Goal: Task Accomplishment & Management: Manage account settings

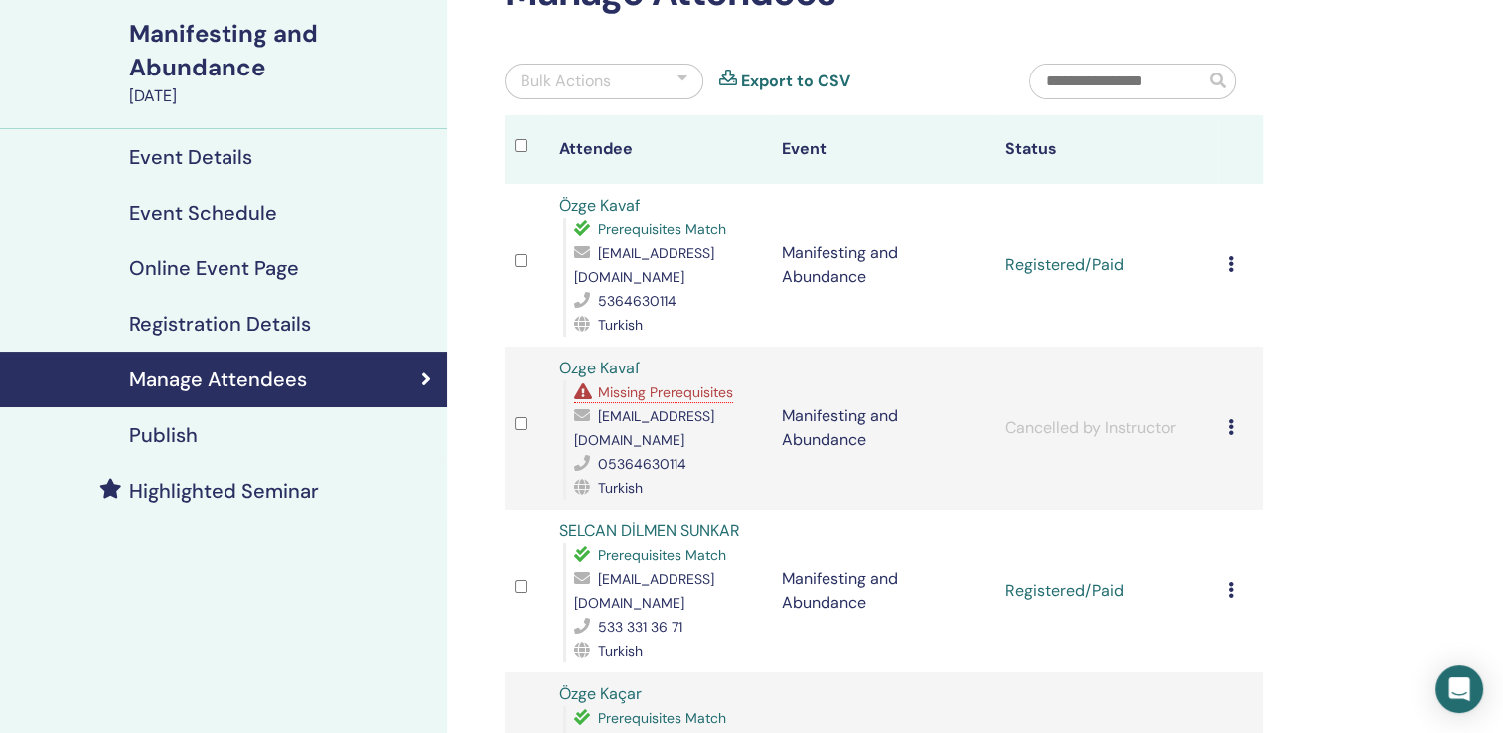
scroll to position [104, 0]
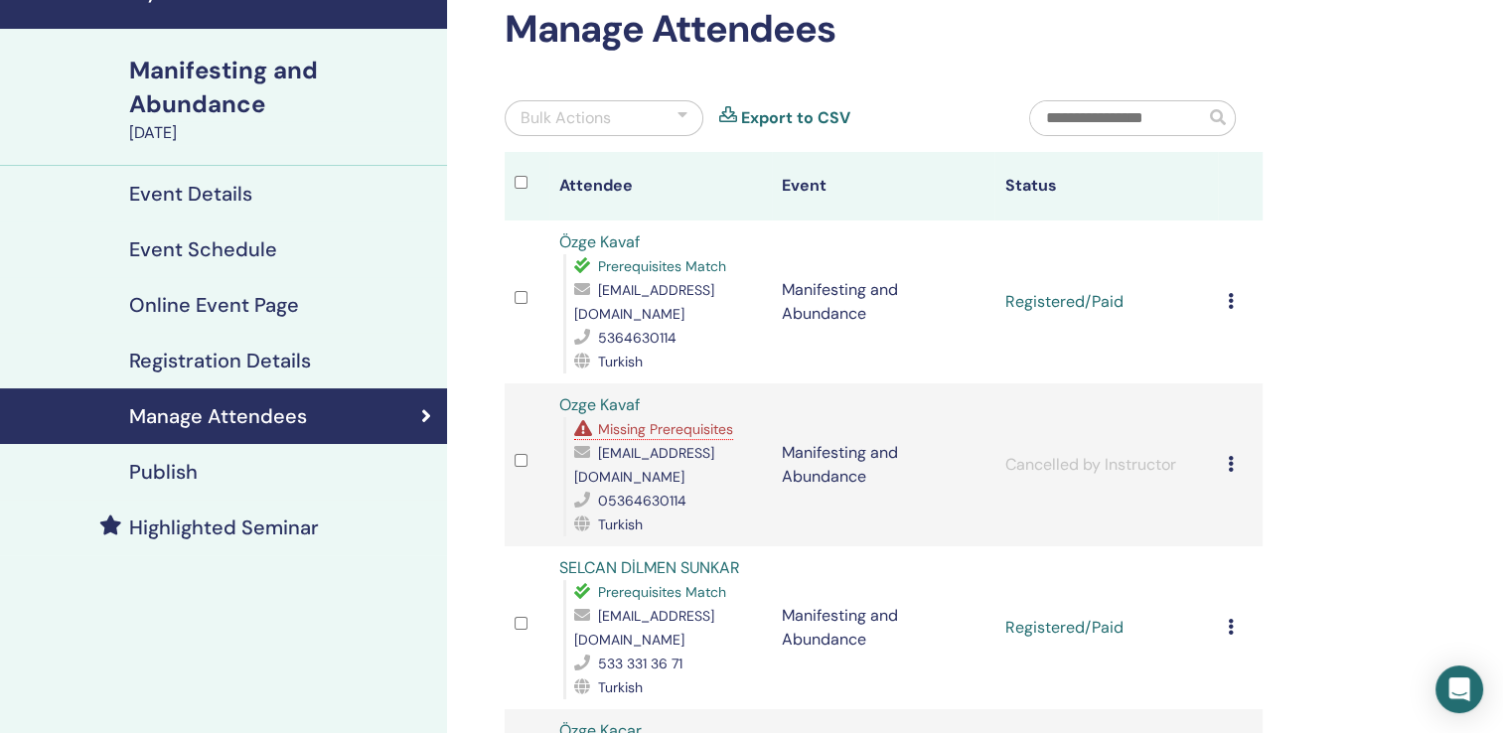
click at [1228, 293] on icon at bounding box center [1231, 301] width 6 height 16
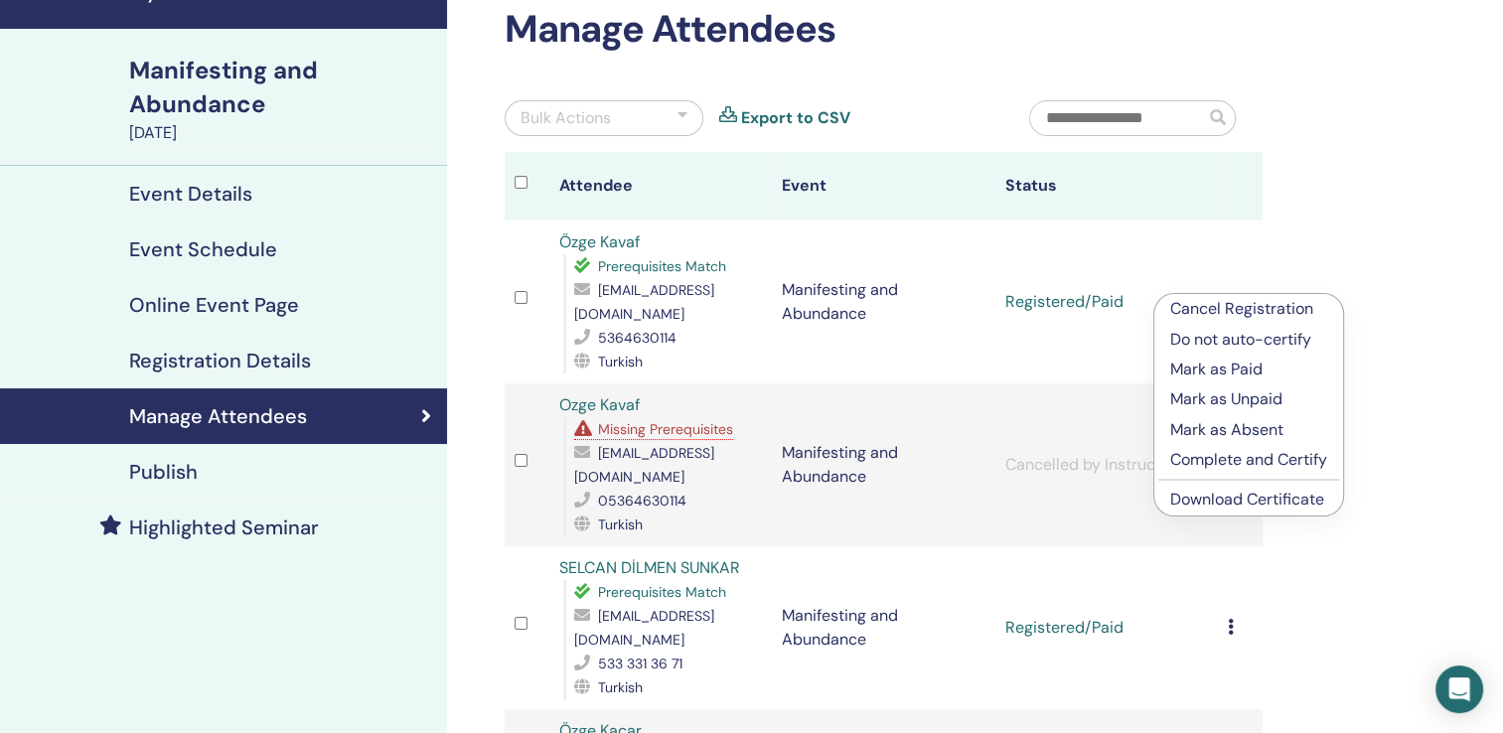
click at [1200, 460] on p "Complete and Certify" at bounding box center [1249, 460] width 157 height 24
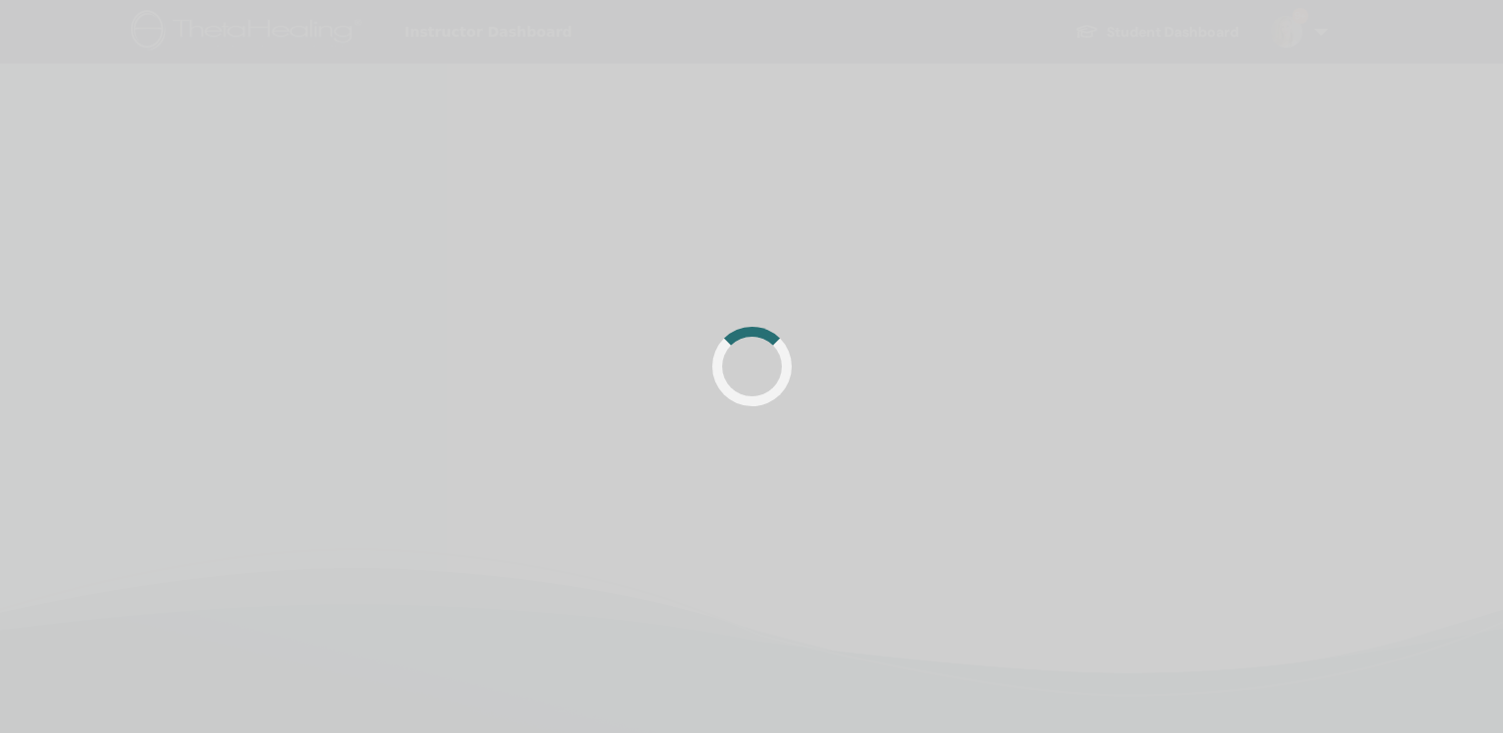
scroll to position [104, 0]
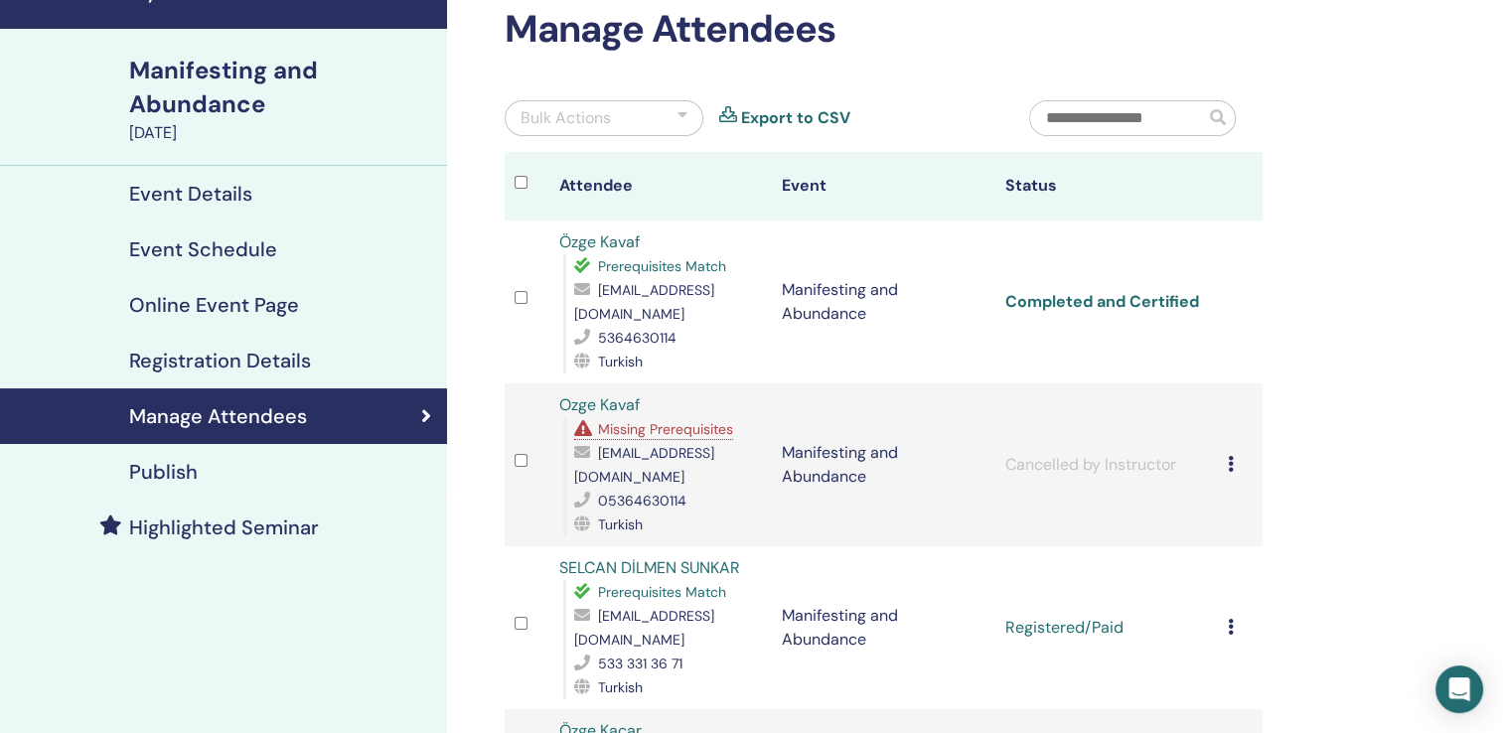
click at [1125, 291] on link "Completed and Certified" at bounding box center [1102, 301] width 194 height 21
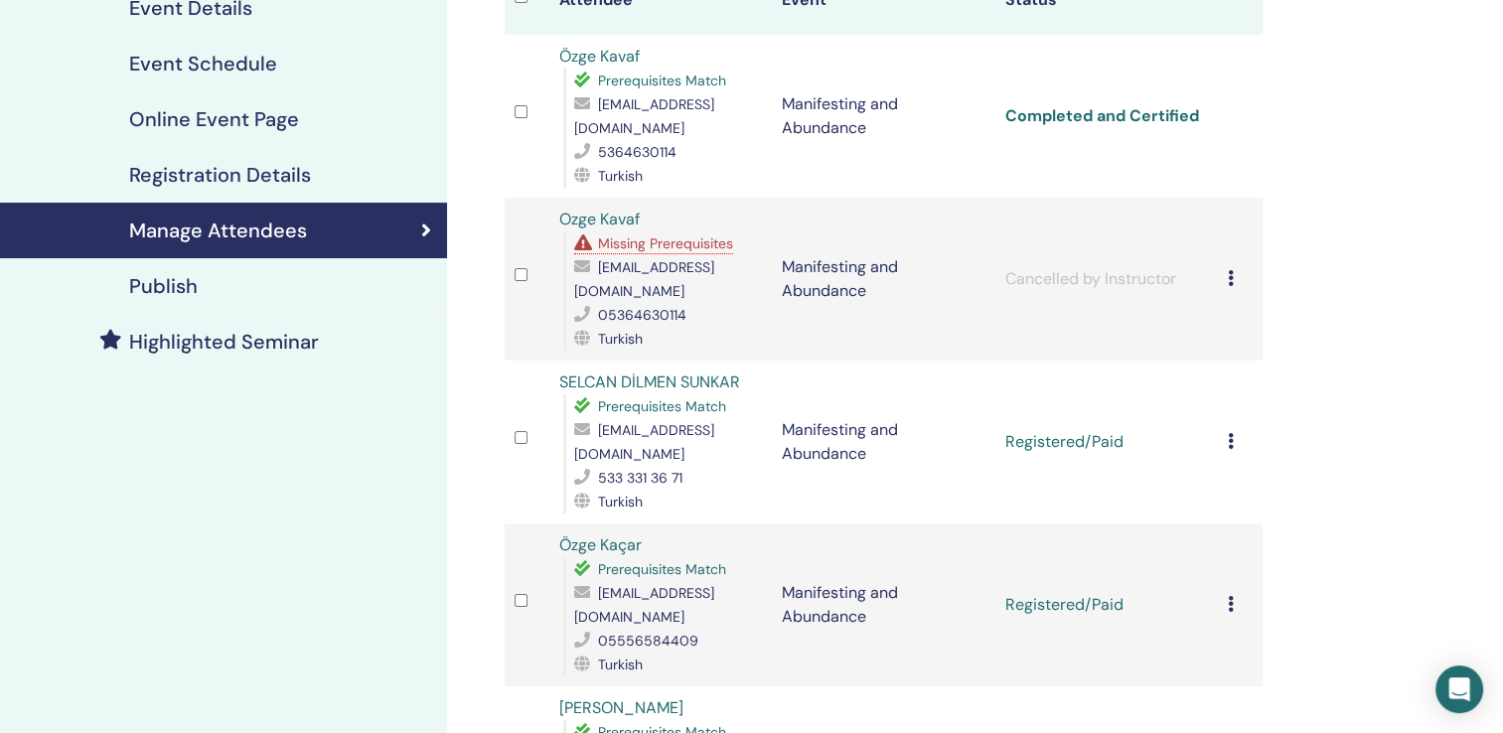
scroll to position [316, 0]
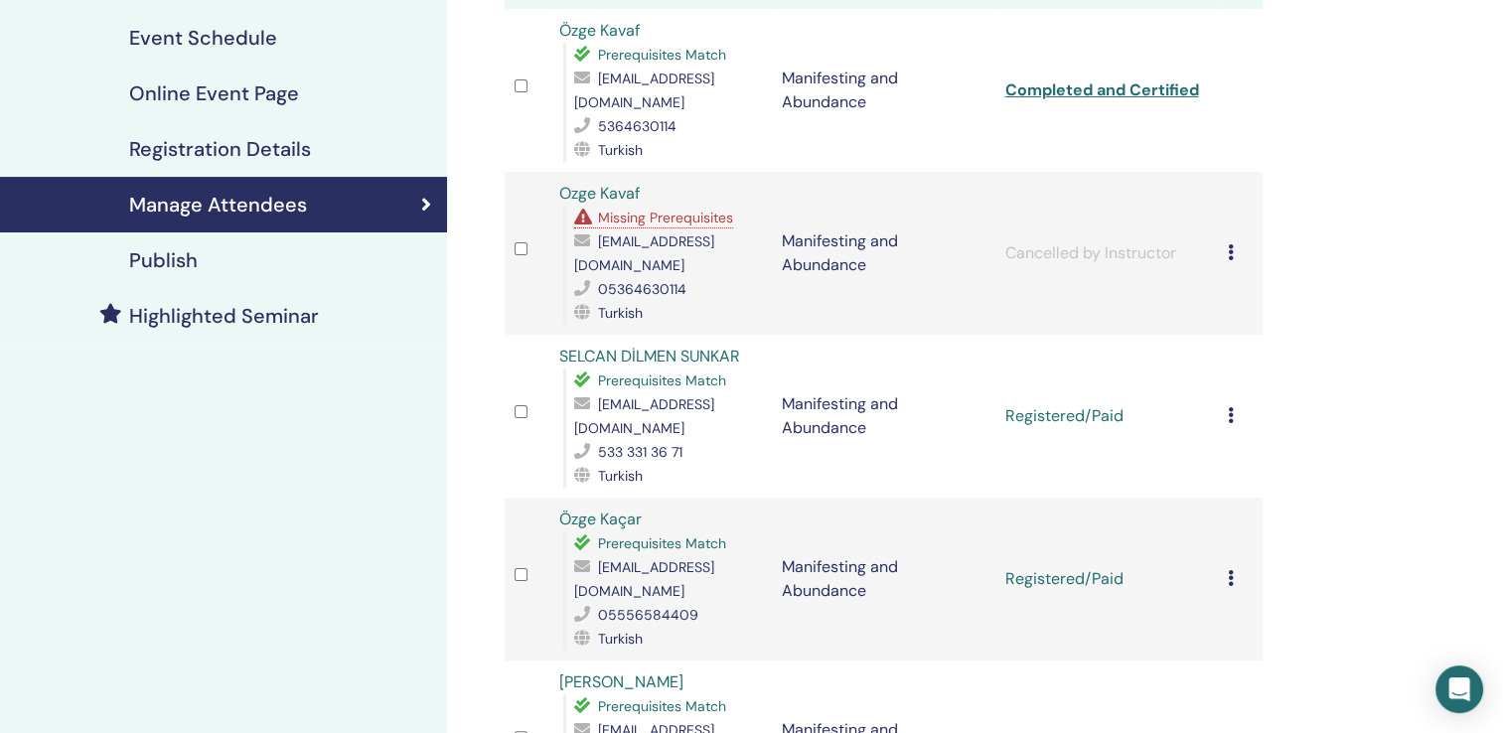
click at [1229, 404] on div "Cancel Registration Do not auto-certify Mark as Paid Mark as Unpaid Mark as Abs…" at bounding box center [1240, 416] width 25 height 24
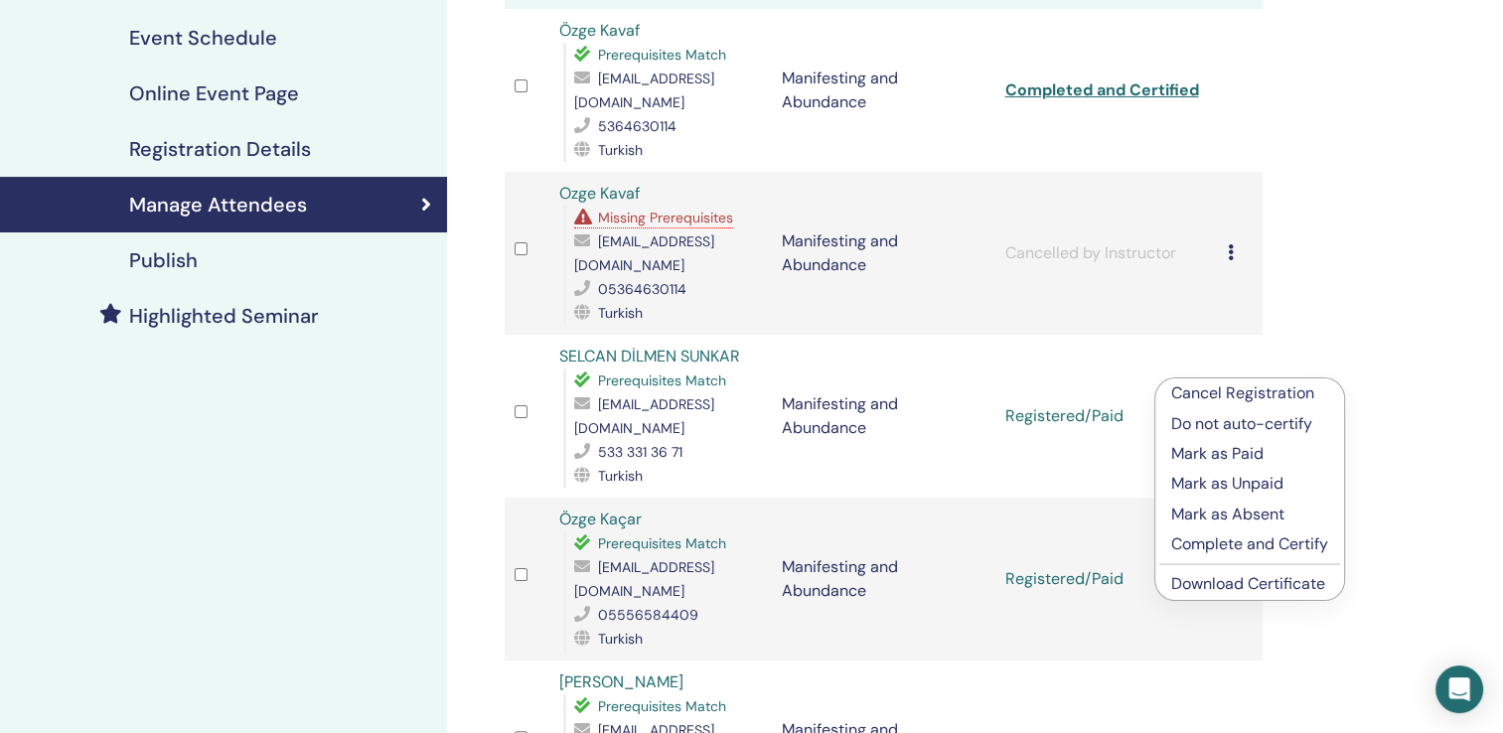
click at [1205, 549] on p "Complete and Certify" at bounding box center [1250, 545] width 157 height 24
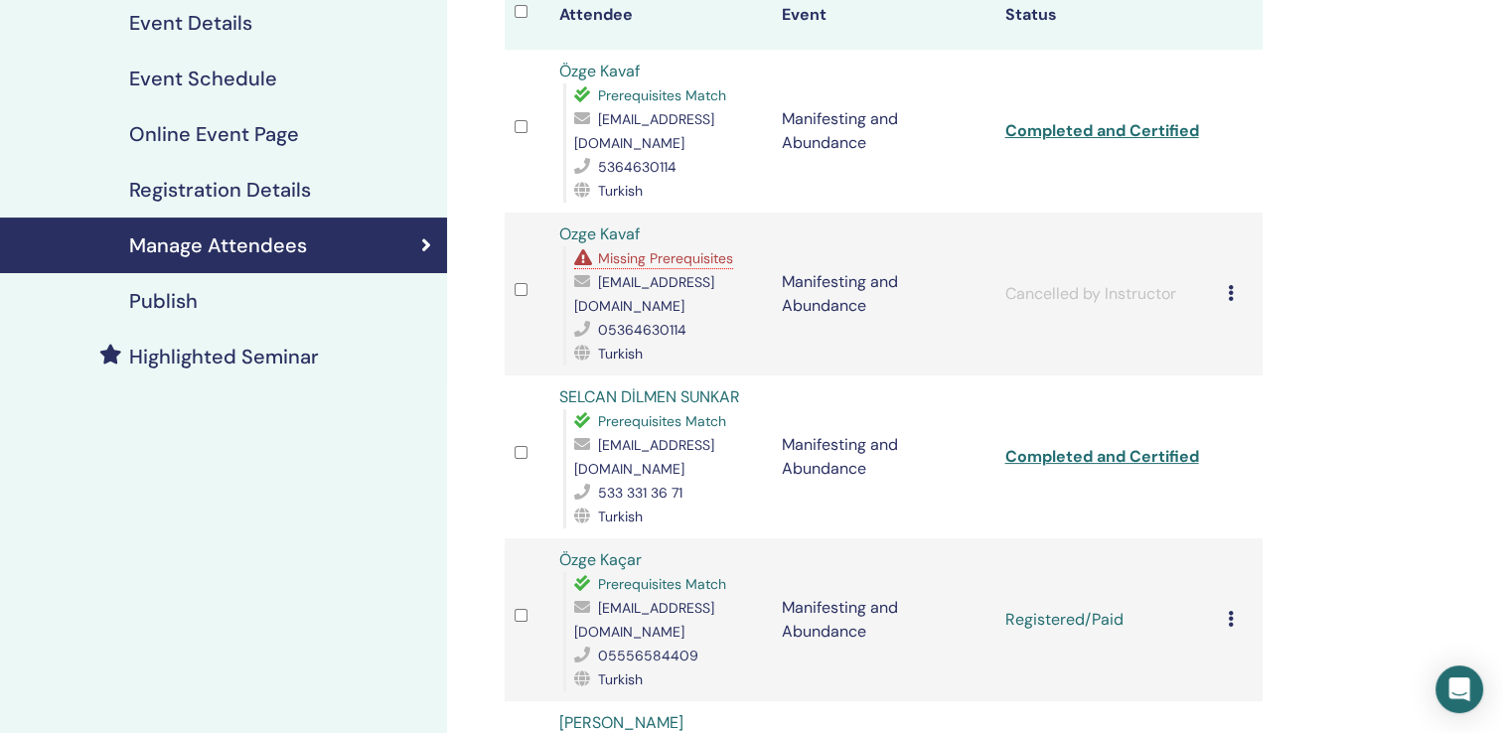
scroll to position [327, 0]
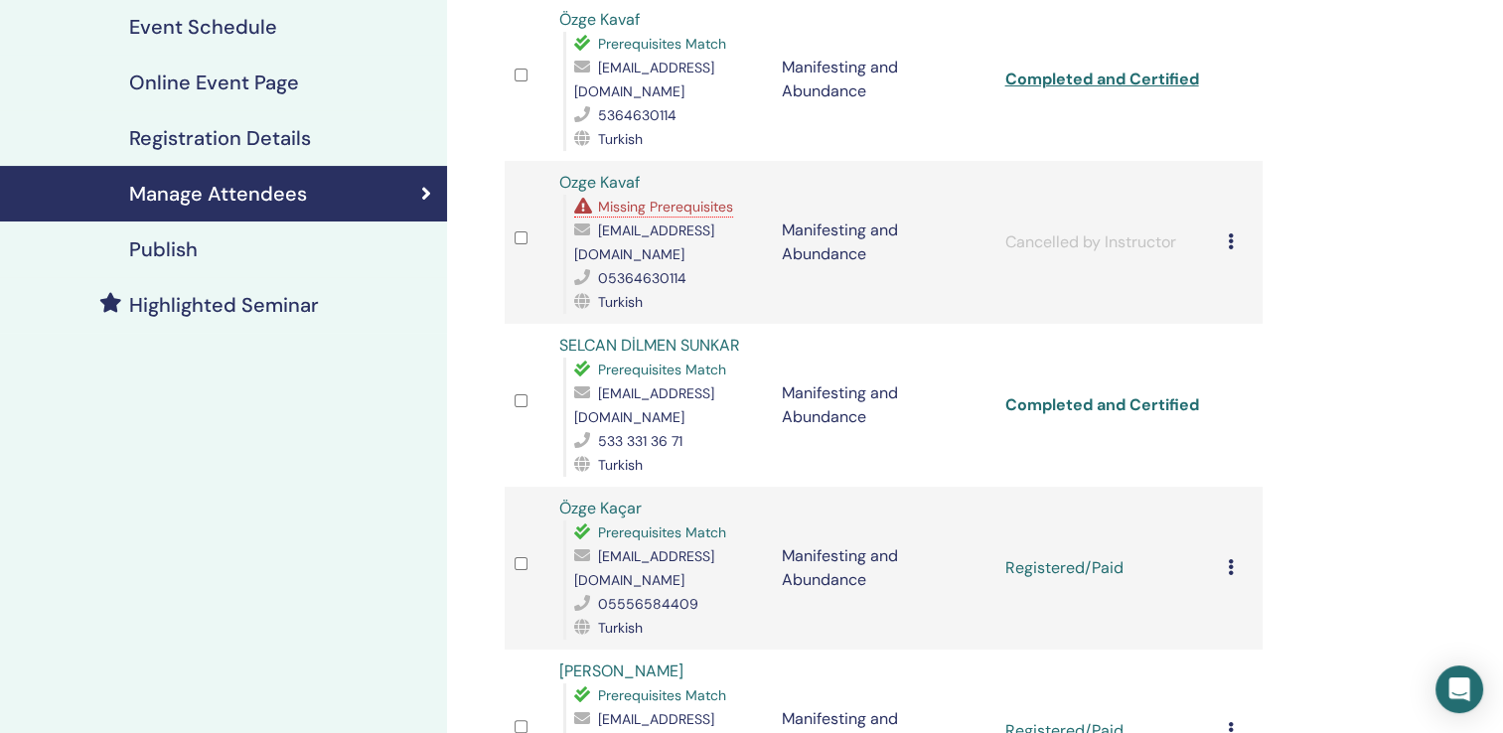
click at [1097, 395] on link "Completed and Certified" at bounding box center [1102, 405] width 194 height 21
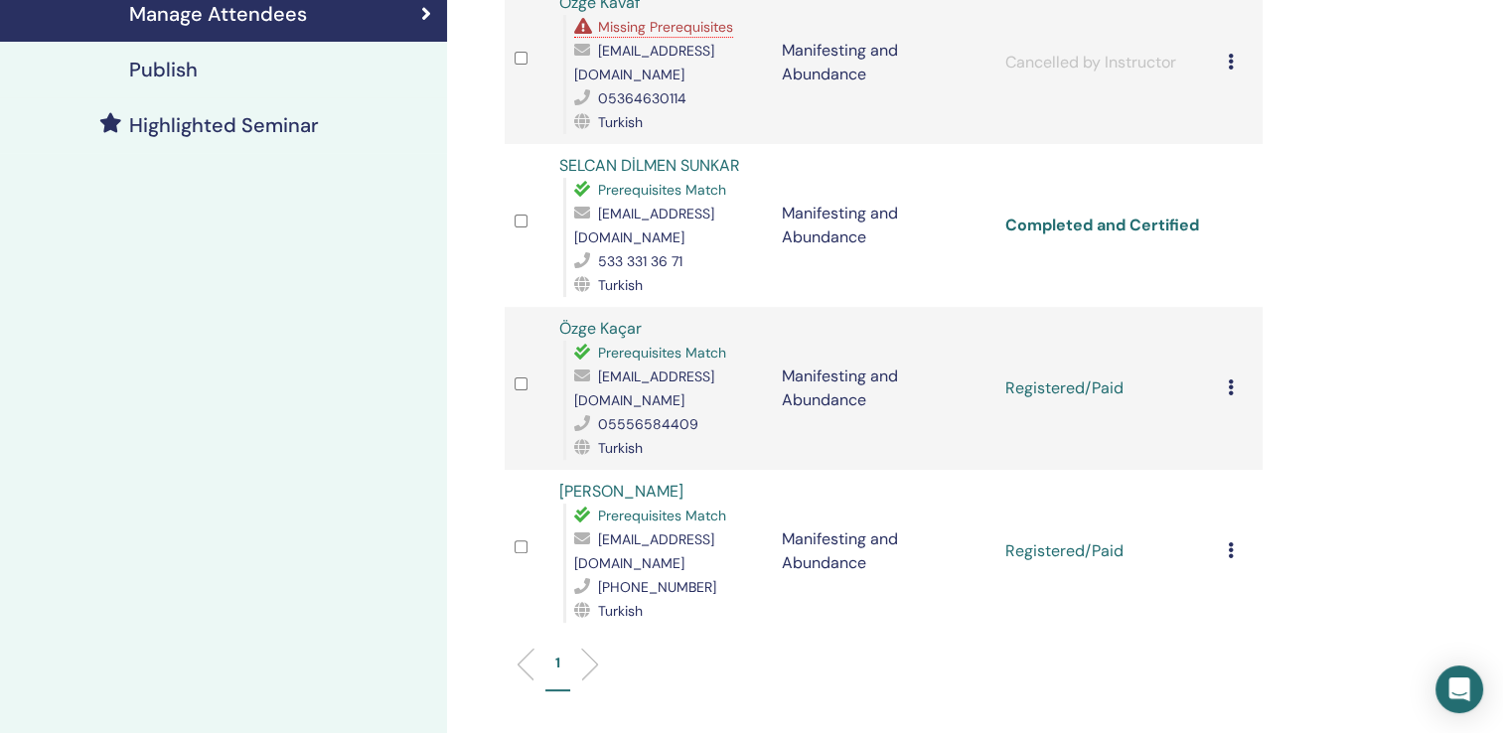
scroll to position [535, 0]
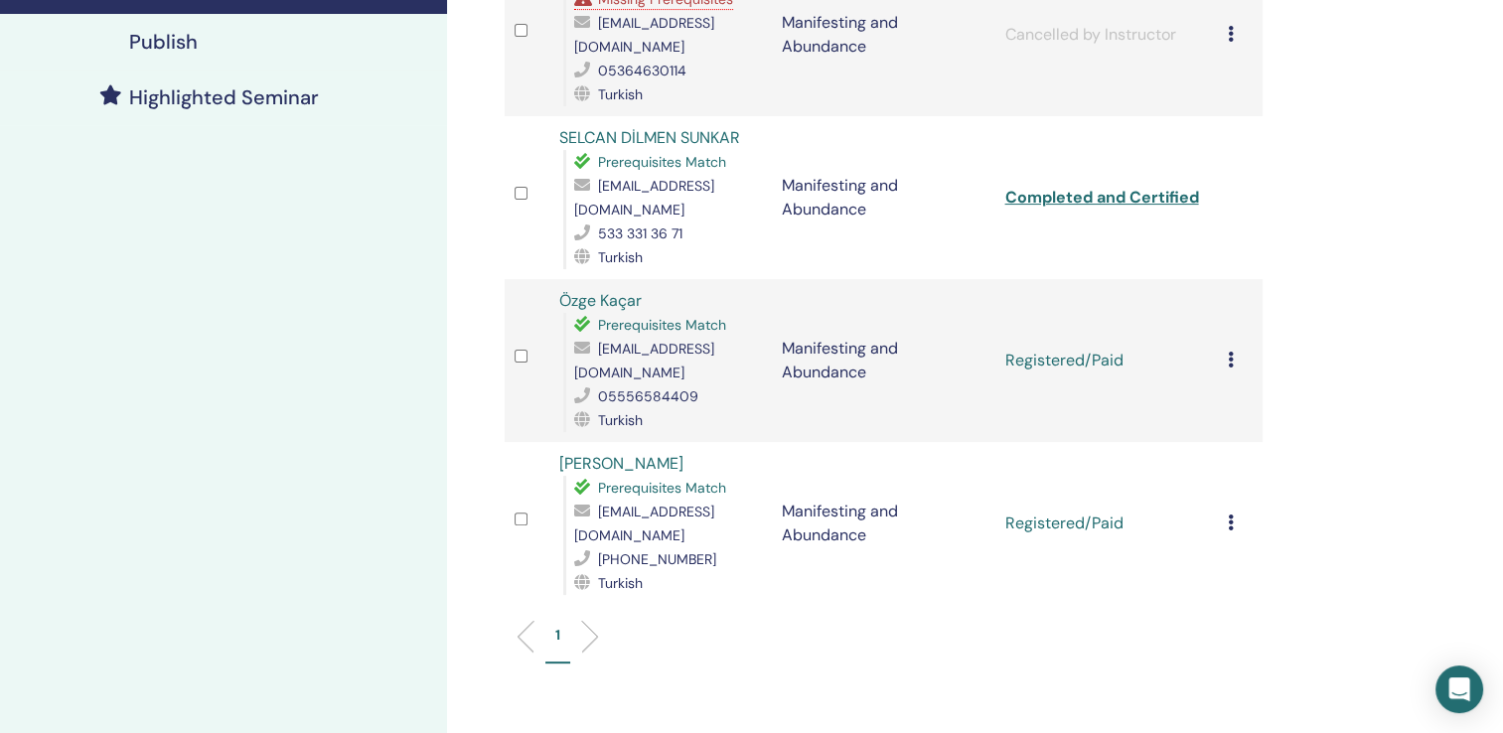
click at [1232, 352] on icon at bounding box center [1231, 360] width 6 height 16
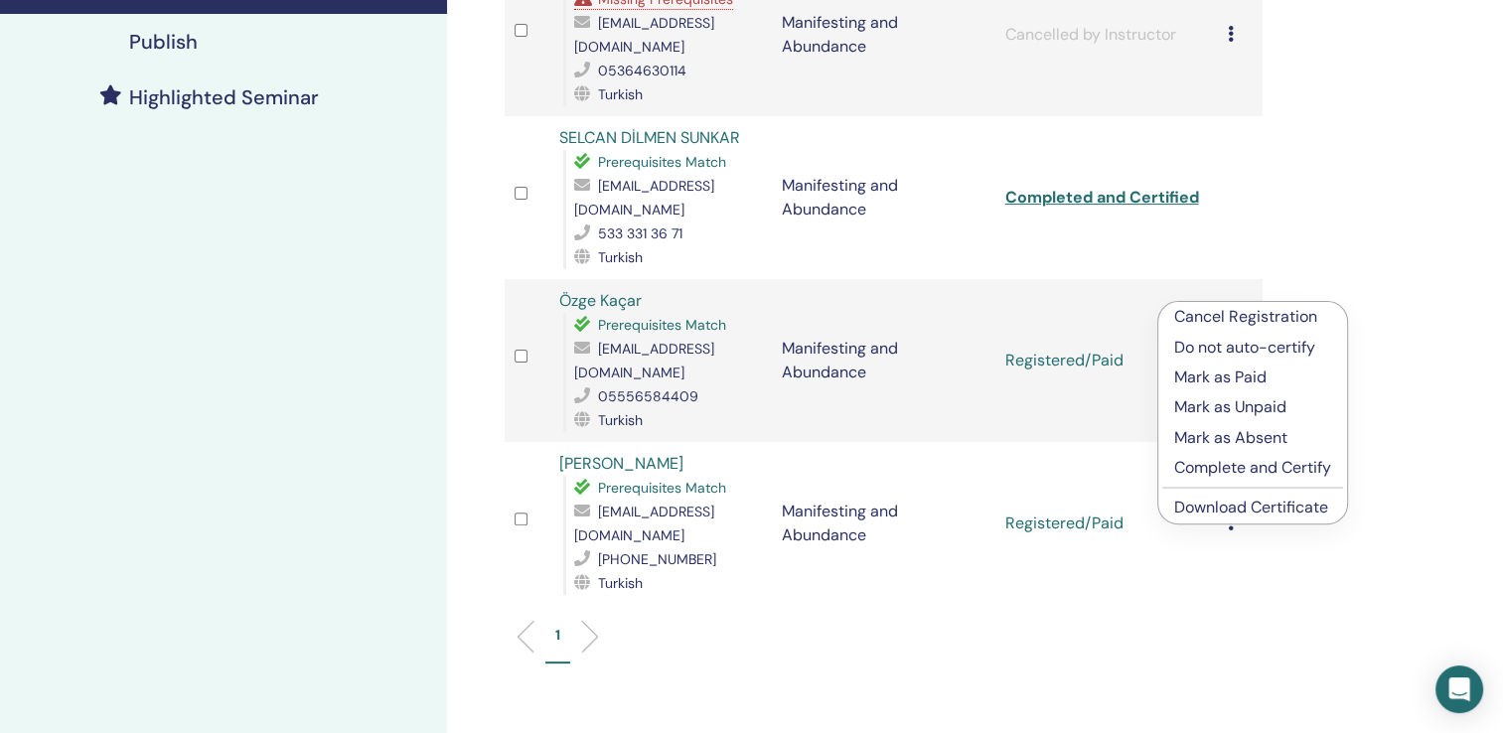
click at [1193, 467] on p "Complete and Certify" at bounding box center [1253, 468] width 157 height 24
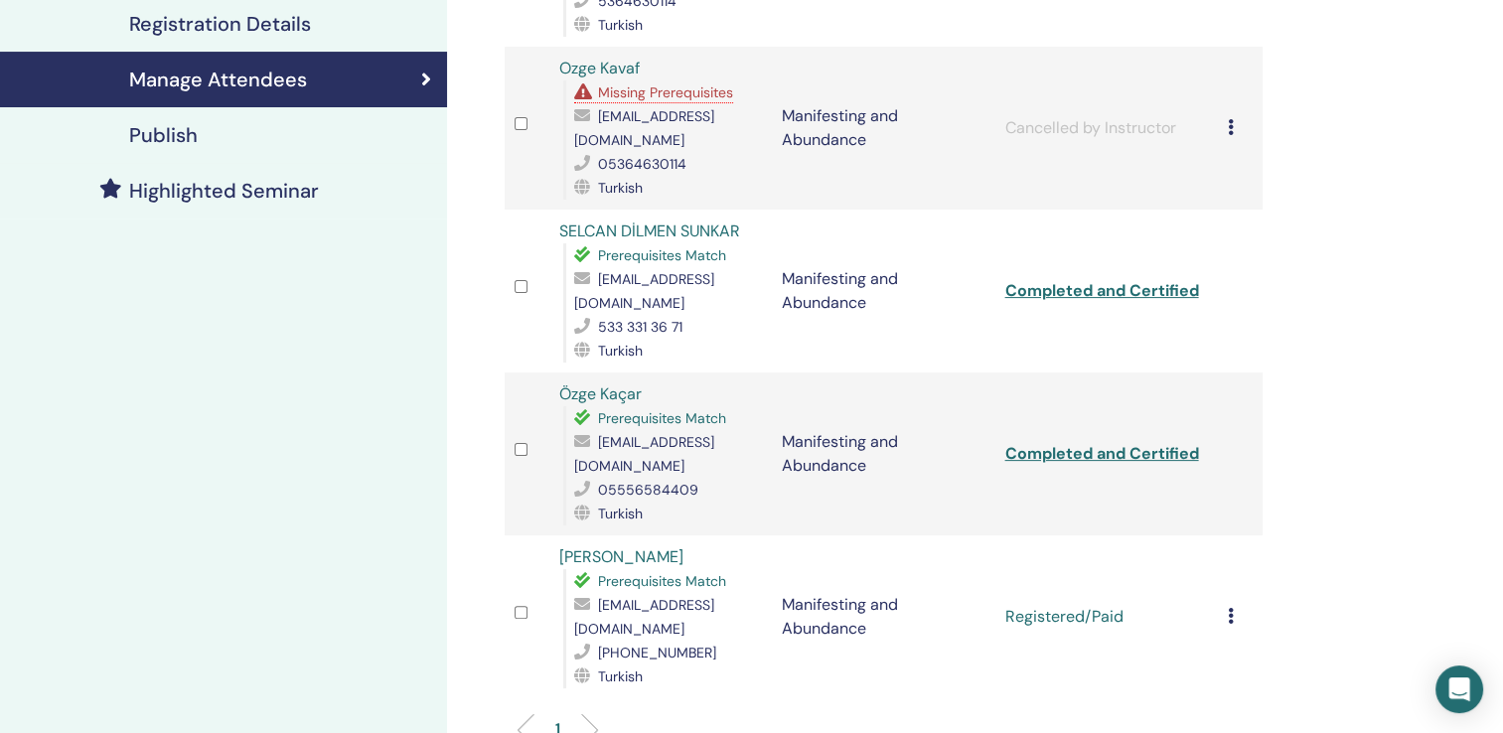
scroll to position [473, 0]
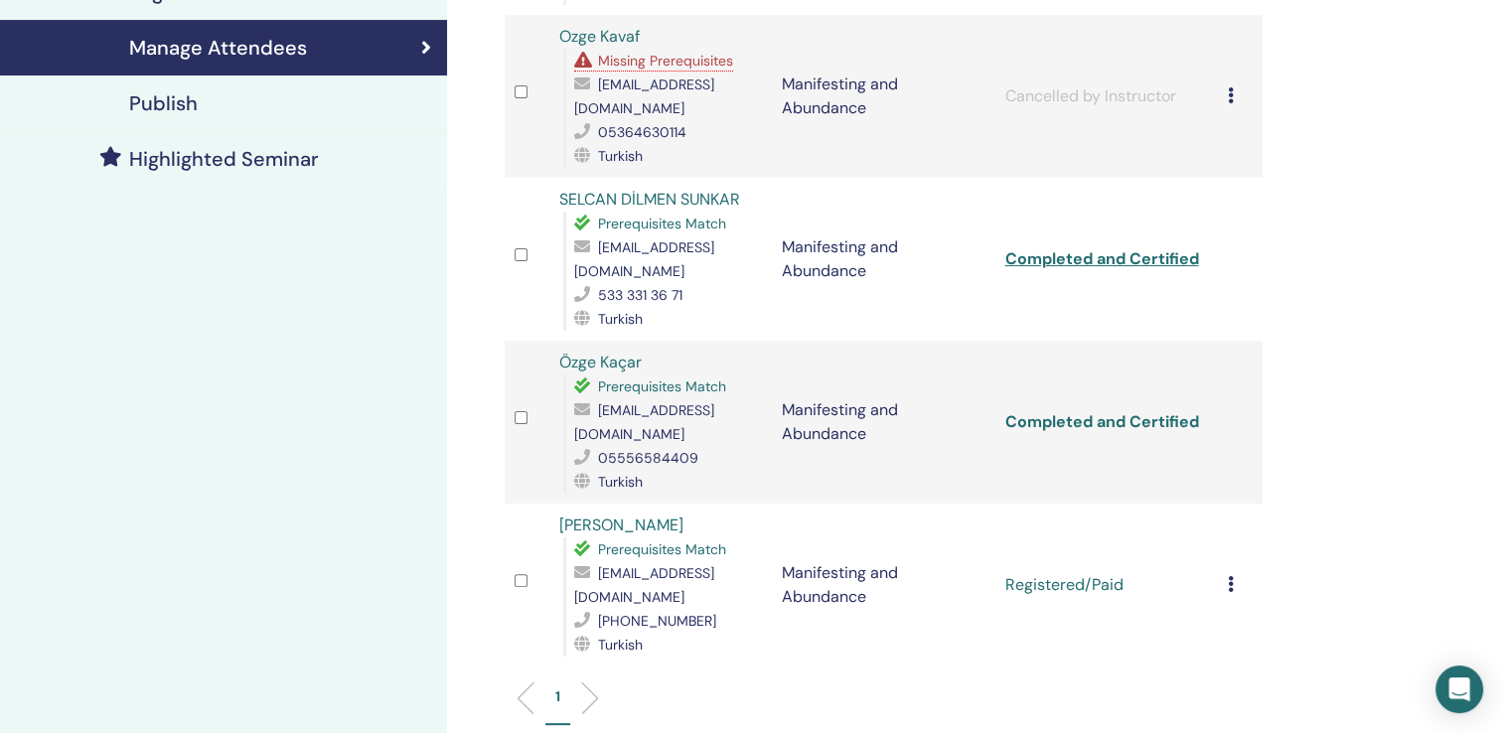
click at [1078, 411] on link "Completed and Certified" at bounding box center [1102, 421] width 194 height 21
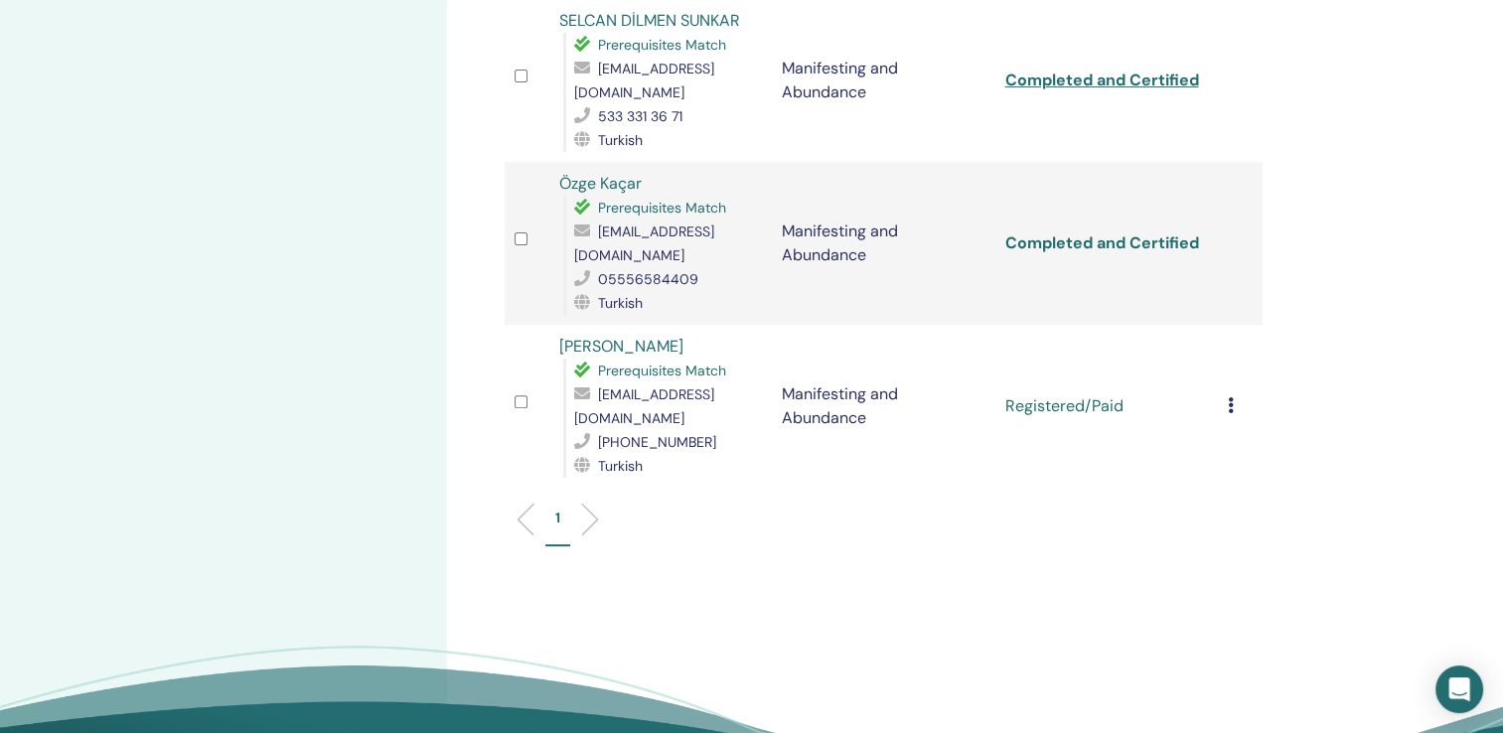
scroll to position [672, 0]
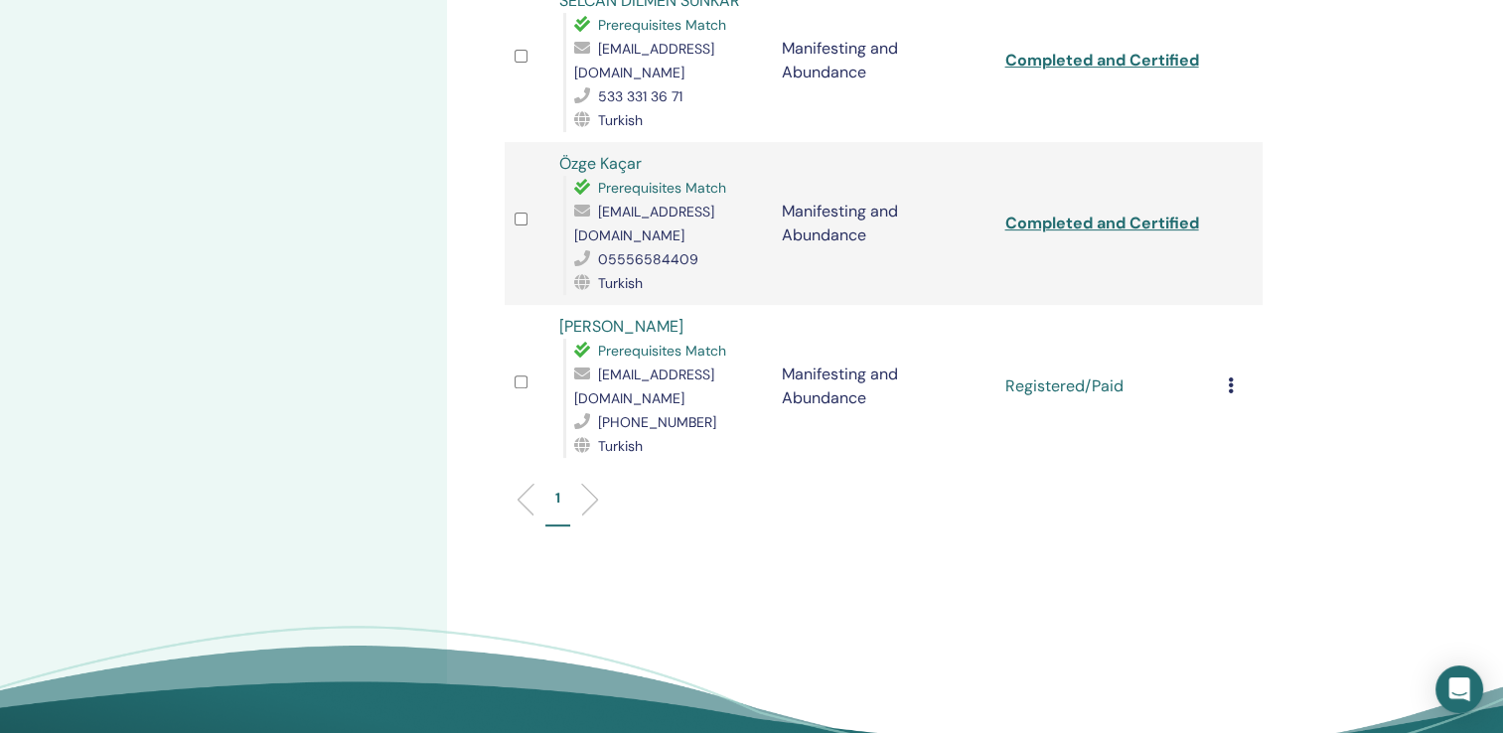
click at [1228, 378] on icon at bounding box center [1231, 386] width 6 height 16
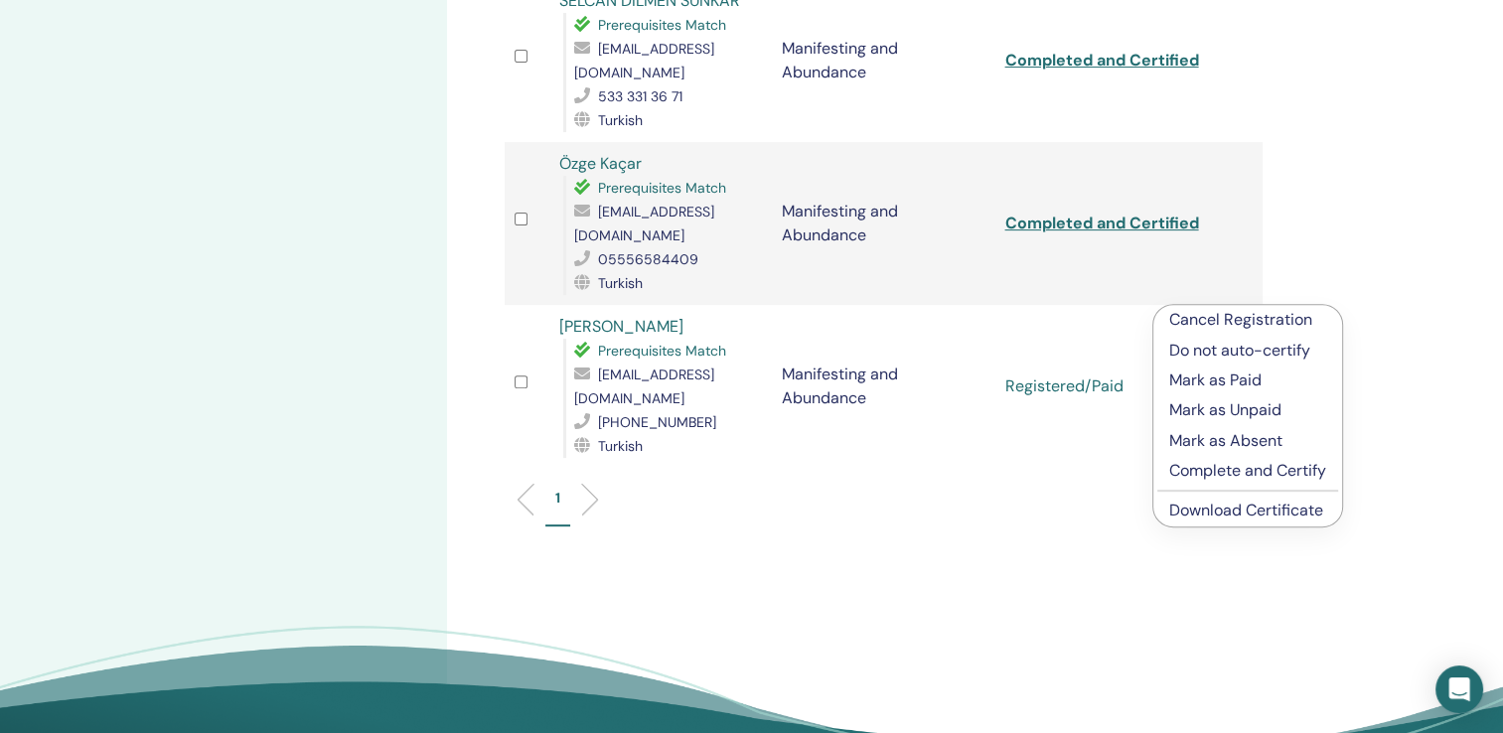
click at [1200, 468] on p "Complete and Certify" at bounding box center [1248, 471] width 157 height 24
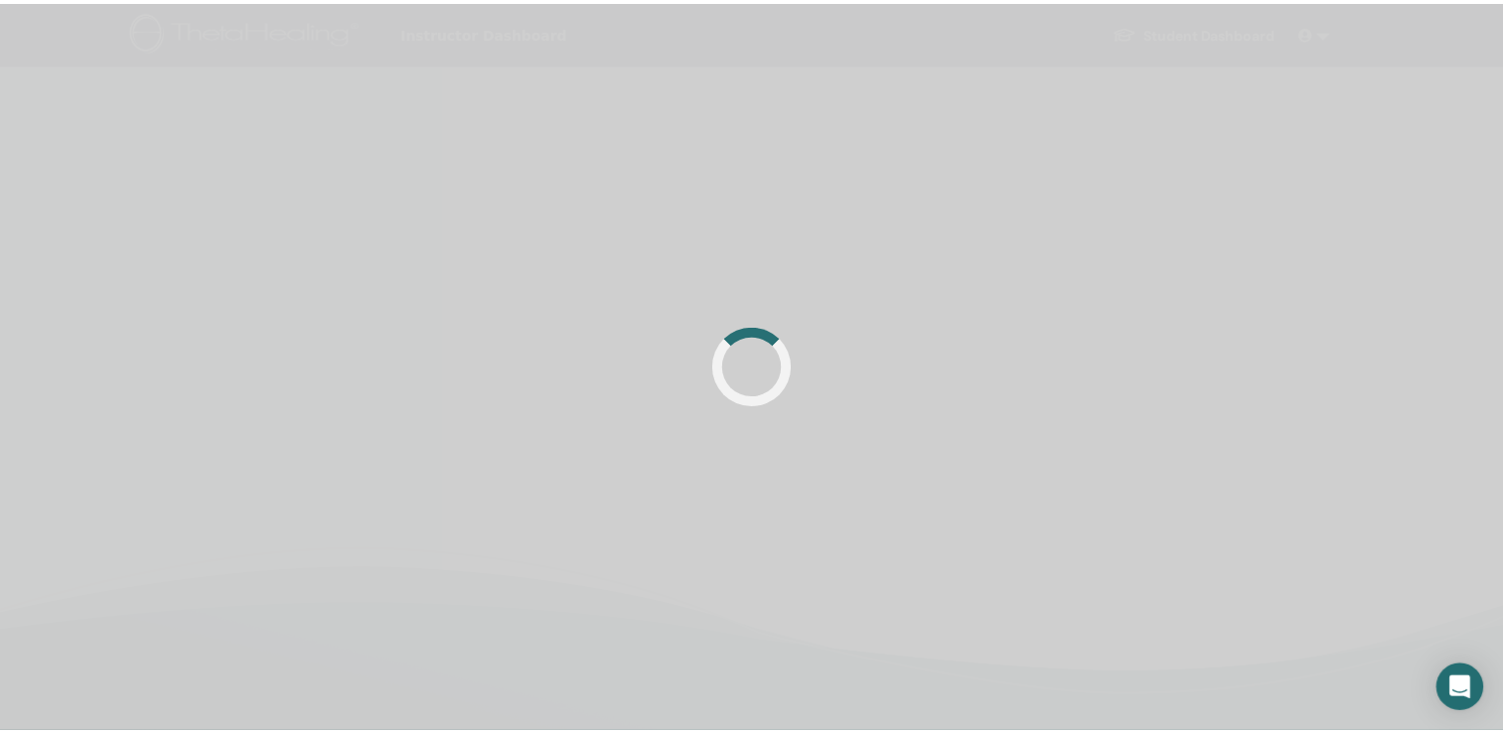
scroll to position [473, 0]
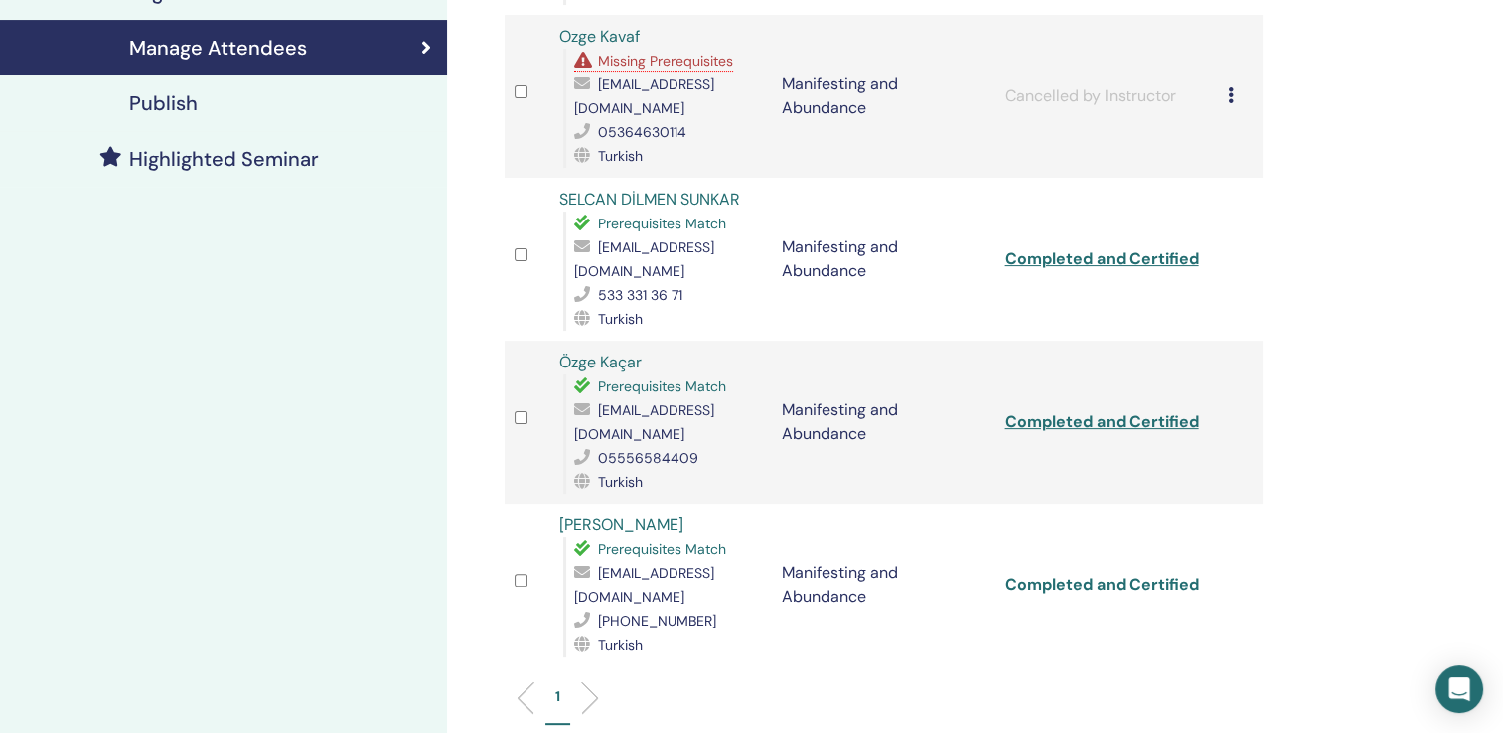
click at [1166, 574] on link "Completed and Certified" at bounding box center [1102, 584] width 194 height 21
